Goal: Transaction & Acquisition: Download file/media

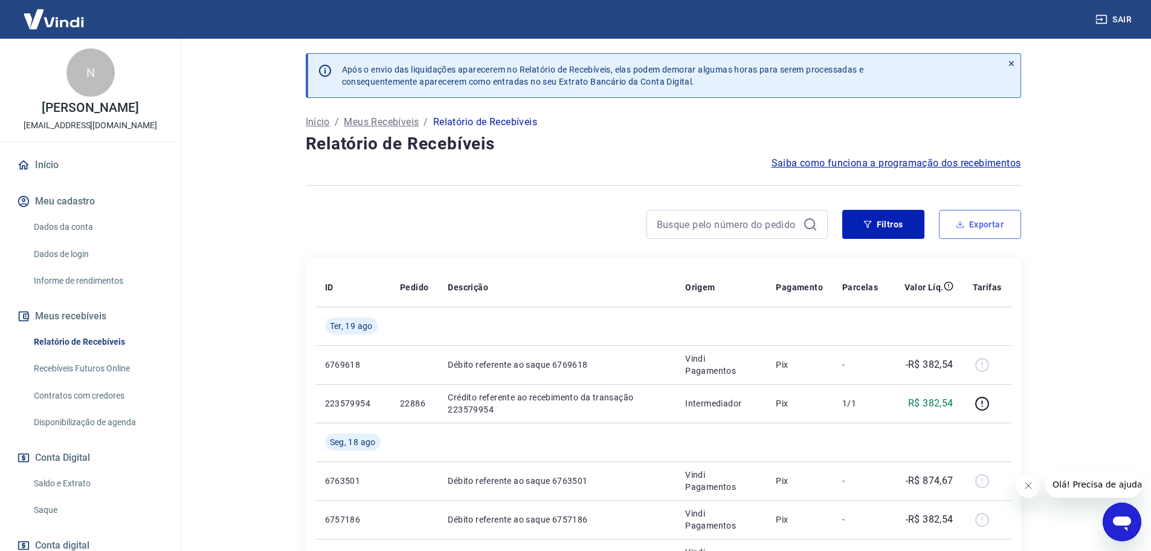
click at [980, 229] on button "Exportar" at bounding box center [980, 224] width 82 height 29
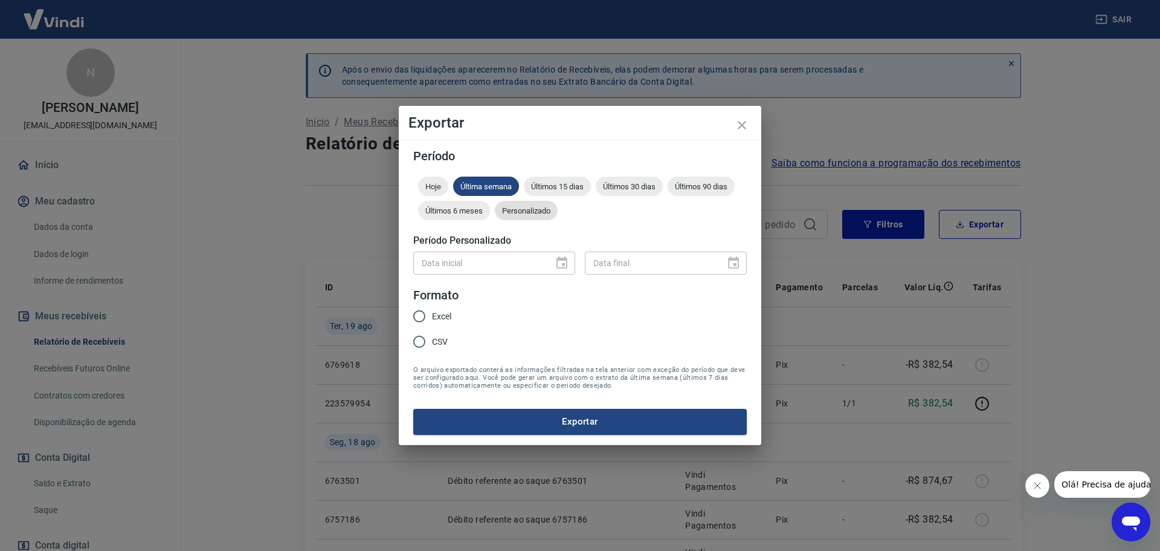
click at [534, 218] on div "Personalizado" at bounding box center [526, 210] width 63 height 19
click at [566, 261] on icon "Choose date" at bounding box center [562, 263] width 15 height 15
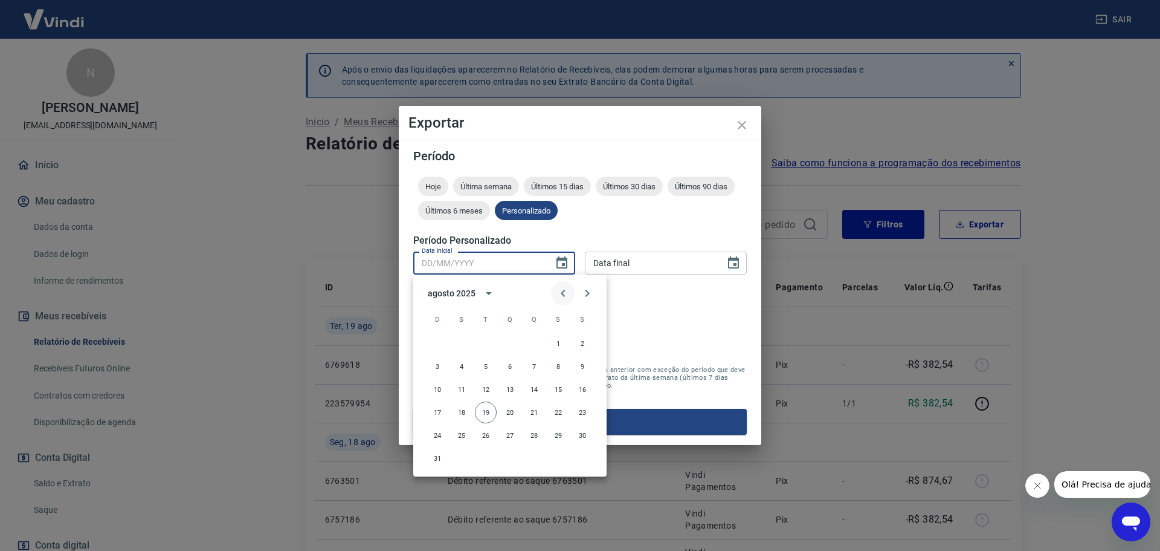
click at [566, 291] on icon "Previous month" at bounding box center [563, 293] width 15 height 15
click at [487, 339] on button "1" at bounding box center [486, 343] width 22 height 22
type input "01/07/2025"
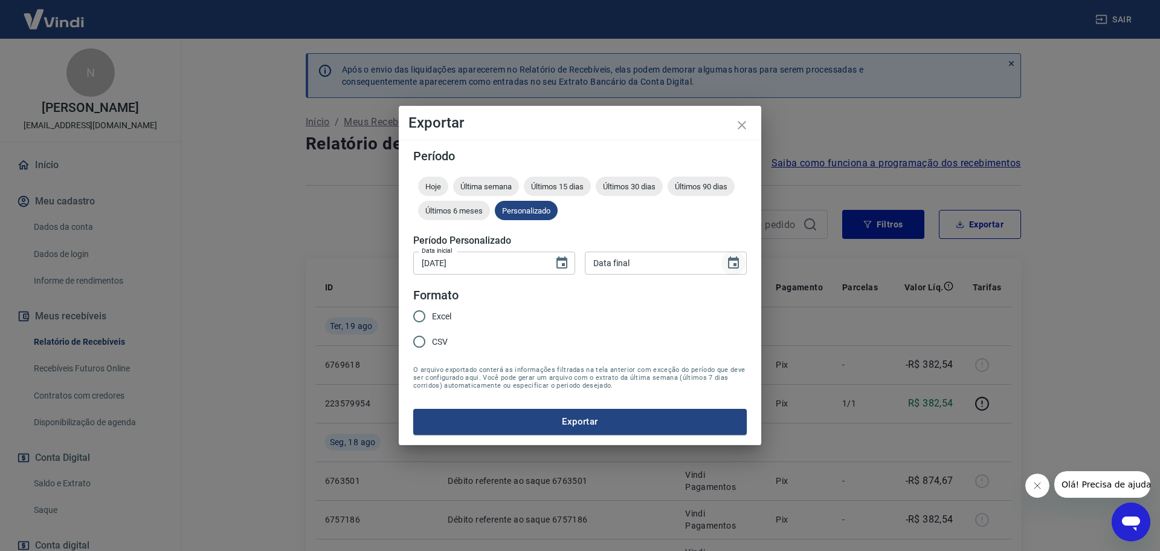
click at [727, 259] on icon "Choose date" at bounding box center [733, 263] width 15 height 15
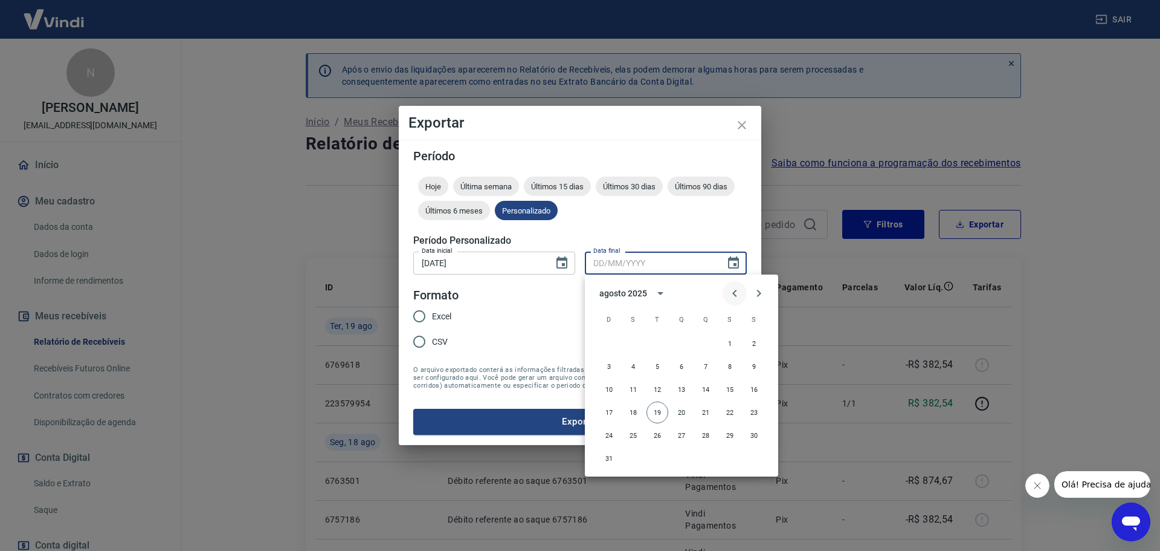
click at [728, 291] on icon "Previous month" at bounding box center [735, 293] width 15 height 15
click at [704, 437] on button "31" at bounding box center [706, 435] width 22 height 22
type input "31/07/2025"
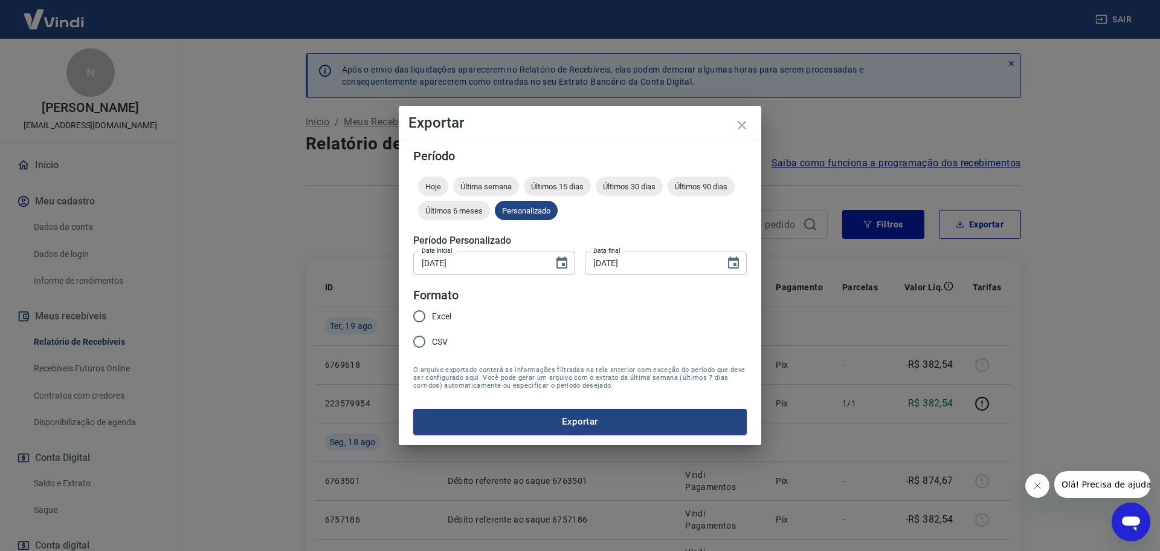
click at [421, 313] on input "Excel" at bounding box center [419, 315] width 25 height 25
radio input "true"
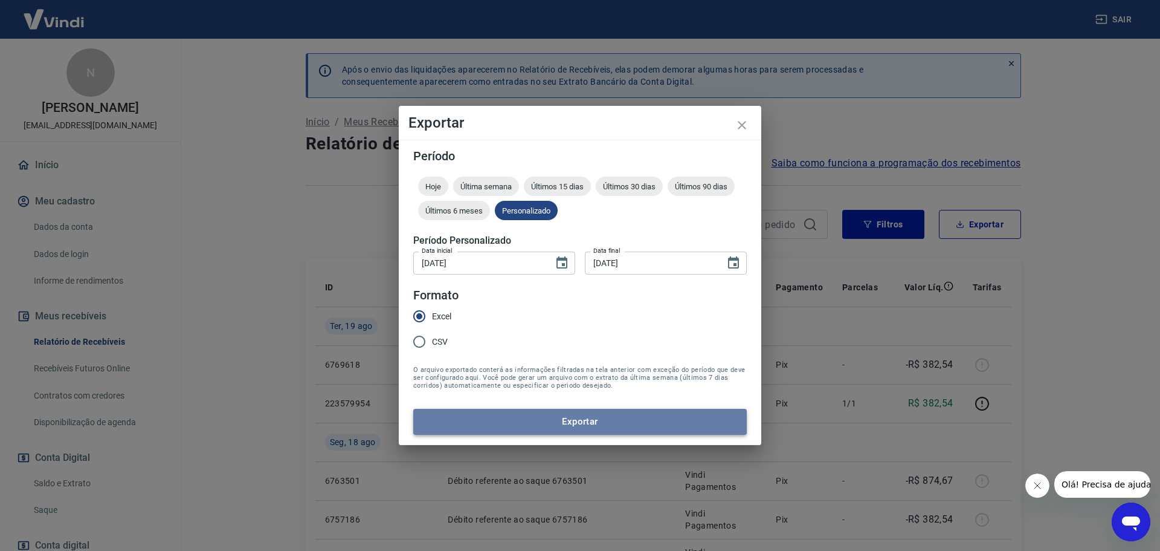
click at [580, 424] on button "Exportar" at bounding box center [580, 421] width 334 height 25
